Goal: Information Seeking & Learning: Find specific fact

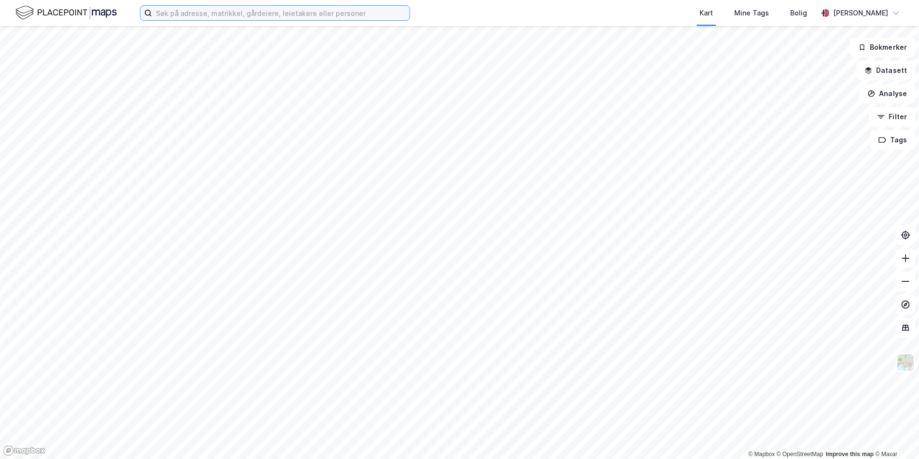
click at [300, 16] on input at bounding box center [281, 13] width 258 height 14
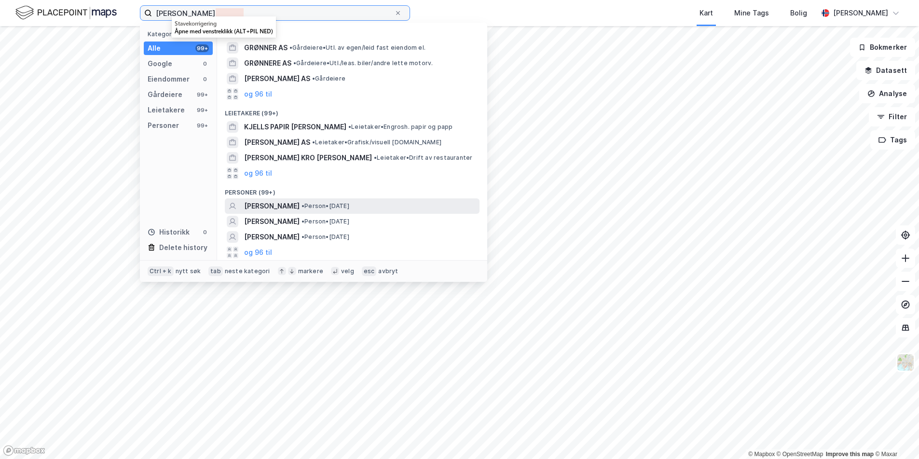
type input "[PERSON_NAME]"
click at [276, 206] on span "[PERSON_NAME]" at bounding box center [271, 206] width 55 height 12
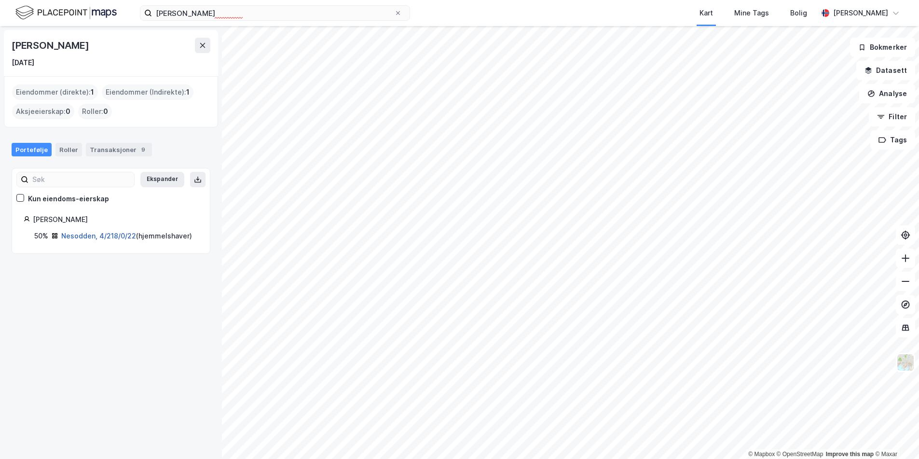
click at [85, 235] on link "Nesodden, 4/218/0/22" at bounding box center [98, 236] width 75 height 8
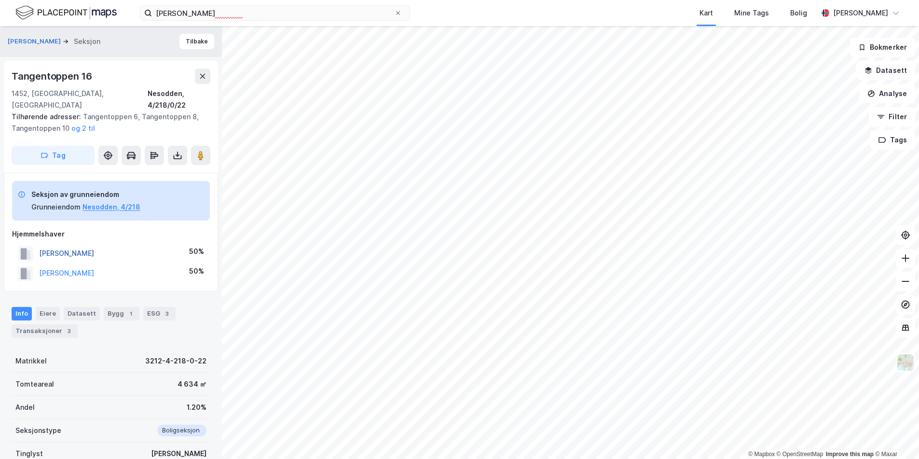
click at [0, 0] on button "[PERSON_NAME]" at bounding box center [0, 0] width 0 height 0
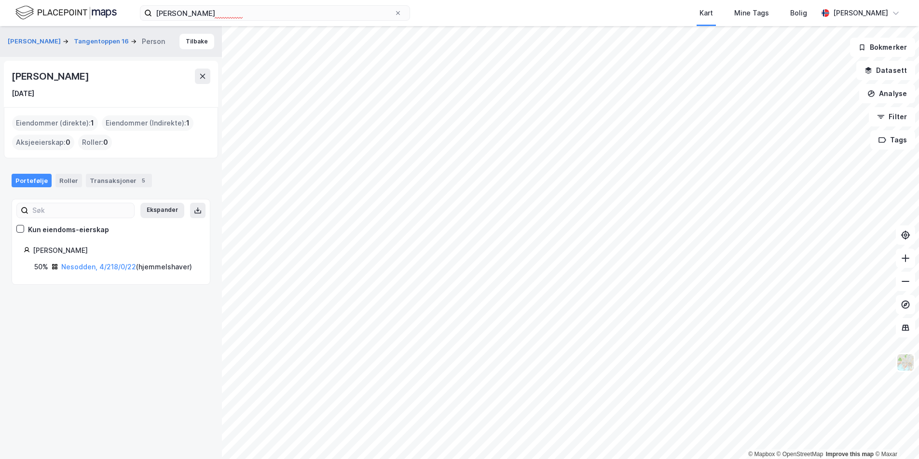
drag, startPoint x: 82, startPoint y: 73, endPoint x: 14, endPoint y: 71, distance: 67.6
click at [14, 71] on div "[PERSON_NAME]" at bounding box center [51, 76] width 79 height 15
copy div "[PERSON_NAME]"
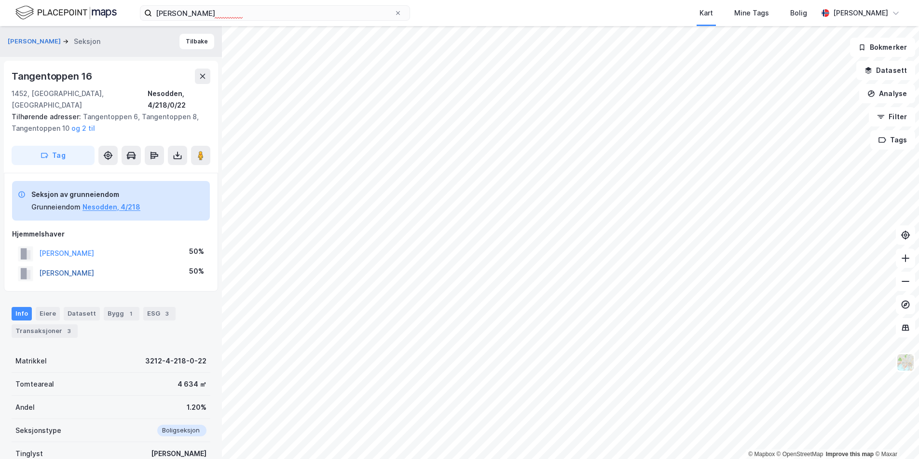
click at [0, 0] on button "[PERSON_NAME]" at bounding box center [0, 0] width 0 height 0
